Goal: Task Accomplishment & Management: Manage account settings

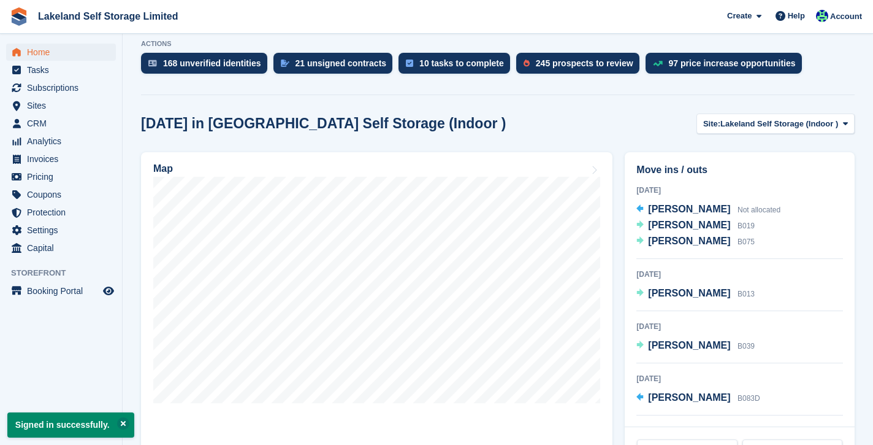
scroll to position [254, 0]
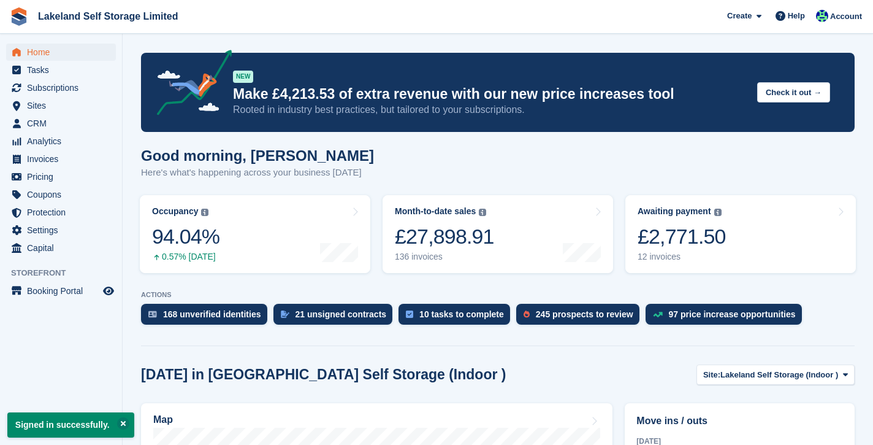
scroll to position [254, 0]
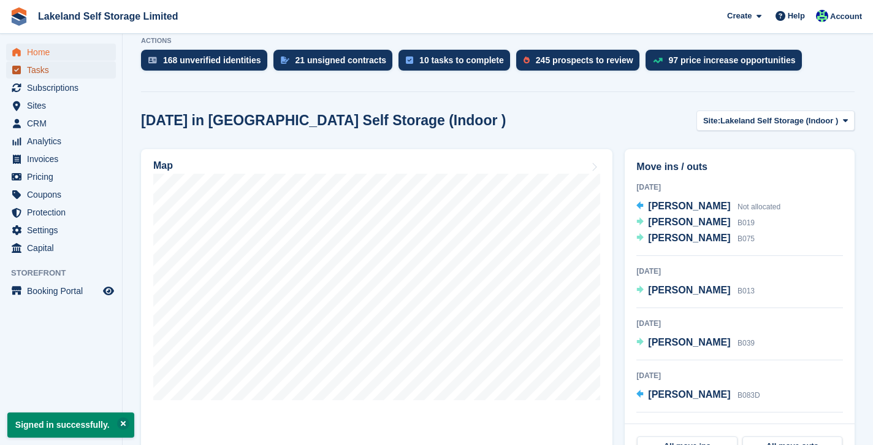
click at [58, 69] on span "Tasks" at bounding box center [64, 69] width 74 height 17
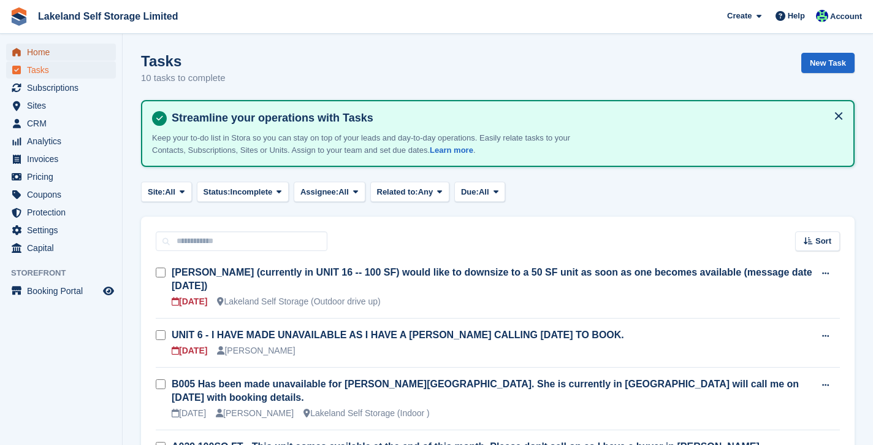
click at [62, 49] on span "Home" at bounding box center [64, 52] width 74 height 17
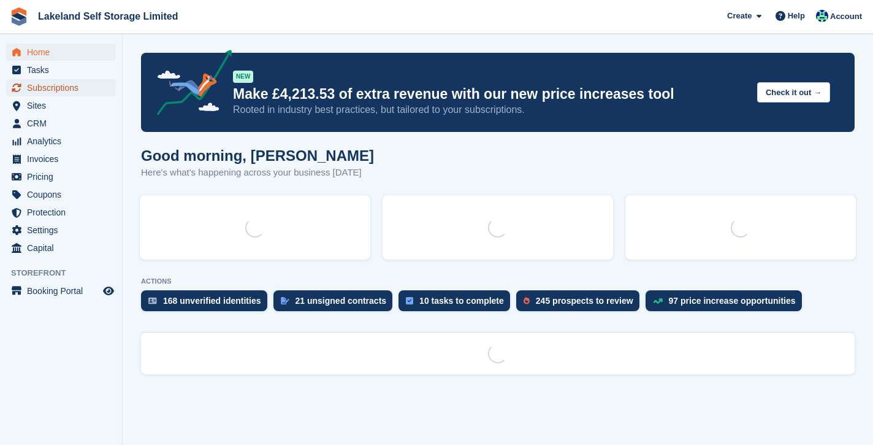
click at [75, 86] on span "Subscriptions" at bounding box center [64, 87] width 74 height 17
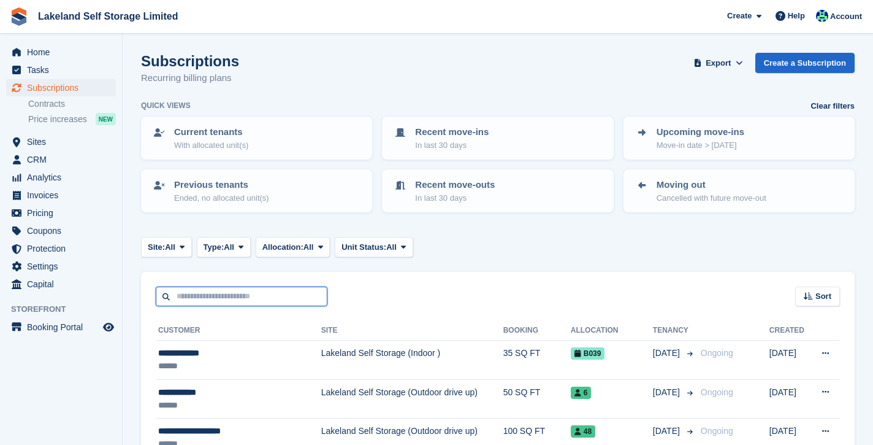
click at [205, 295] on input "text" at bounding box center [242, 296] width 172 height 20
type input "****"
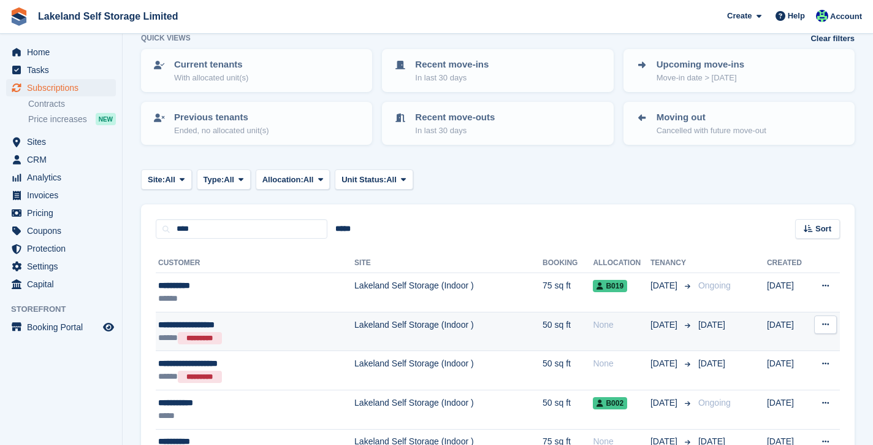
scroll to position [68, 0]
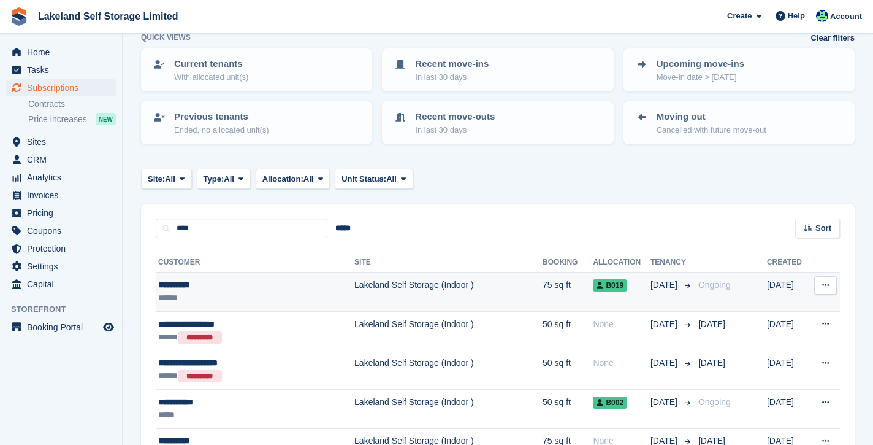
click at [453, 293] on td "Lakeland Self Storage (Indoor )" at bounding box center [448, 291] width 188 height 39
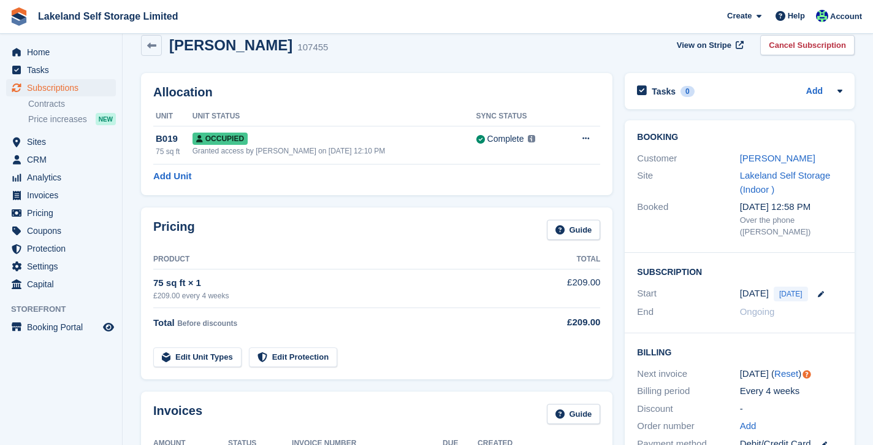
scroll to position [23, 0]
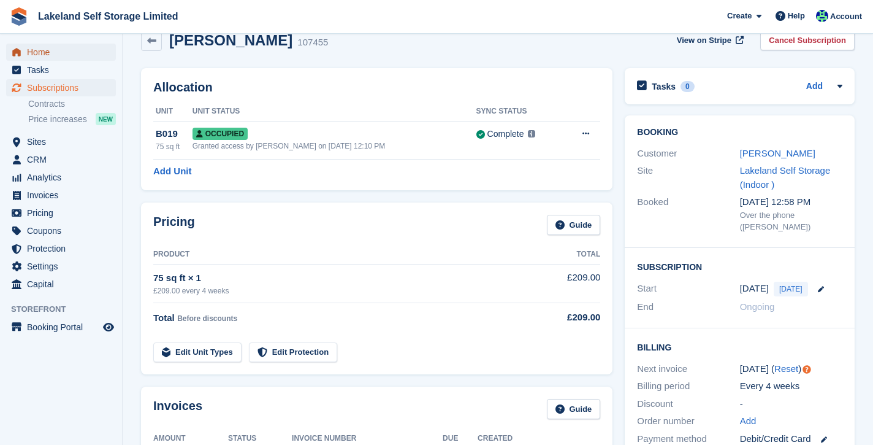
click at [34, 52] on span "Home" at bounding box center [64, 52] width 74 height 17
